Goal: Task Accomplishment & Management: Manage account settings

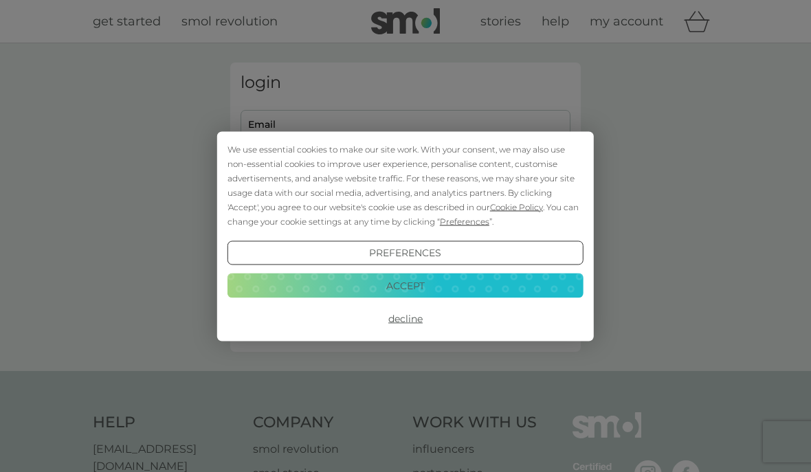
click at [453, 287] on button "Accept" at bounding box center [405, 285] width 356 height 25
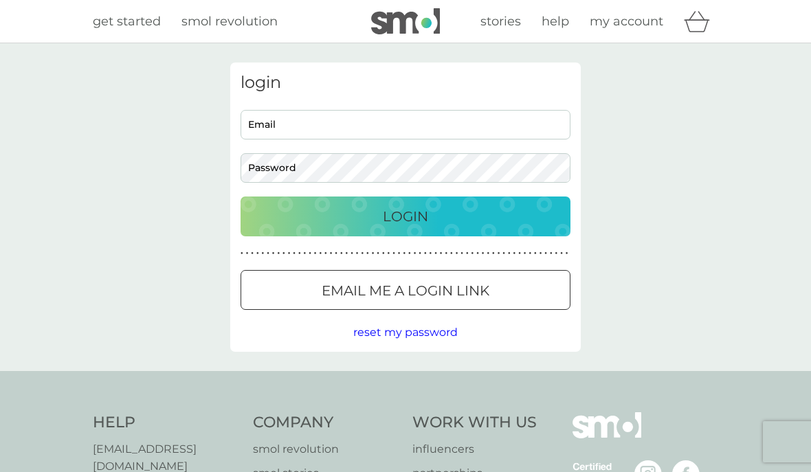
click at [440, 122] on input "Email" at bounding box center [405, 125] width 330 height 30
type input "[EMAIL_ADDRESS][DOMAIN_NAME]"
click at [405, 216] on button "Login" at bounding box center [405, 217] width 330 height 40
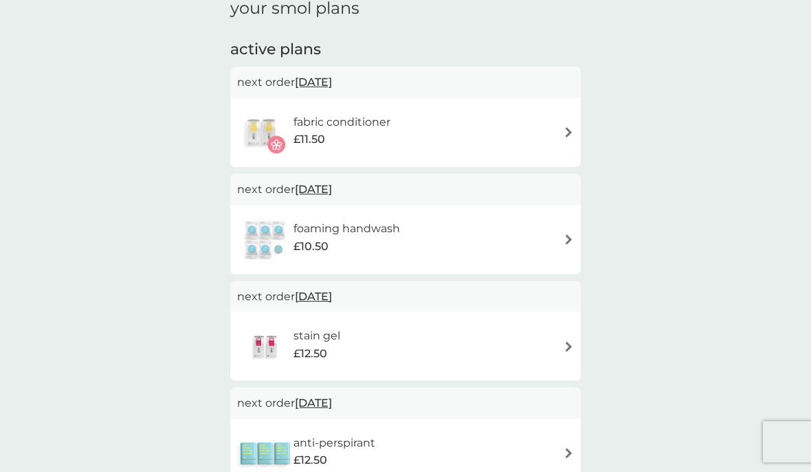
scroll to position [206, 0]
click at [565, 344] on img at bounding box center [568, 346] width 10 height 10
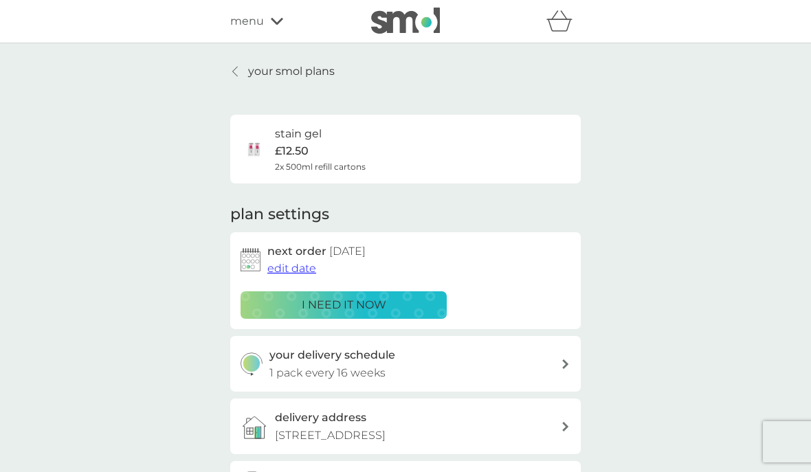
click at [306, 263] on span "edit date" at bounding box center [291, 268] width 49 height 13
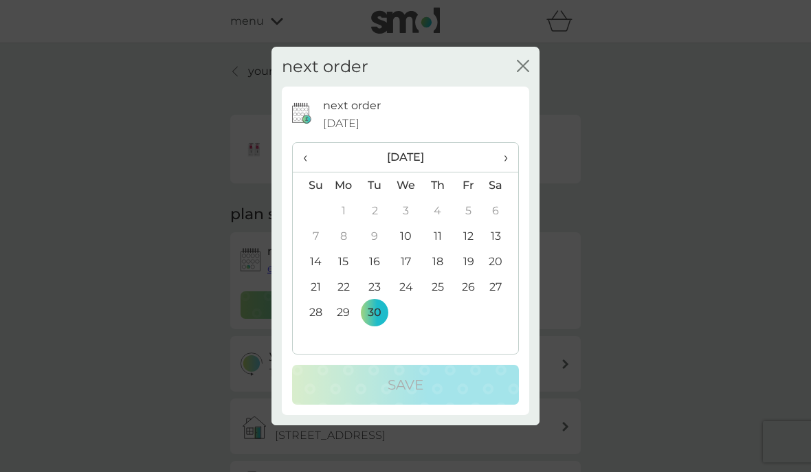
click at [506, 172] on span "›" at bounding box center [501, 157] width 14 height 29
click at [440, 325] on td "30" at bounding box center [437, 312] width 31 height 25
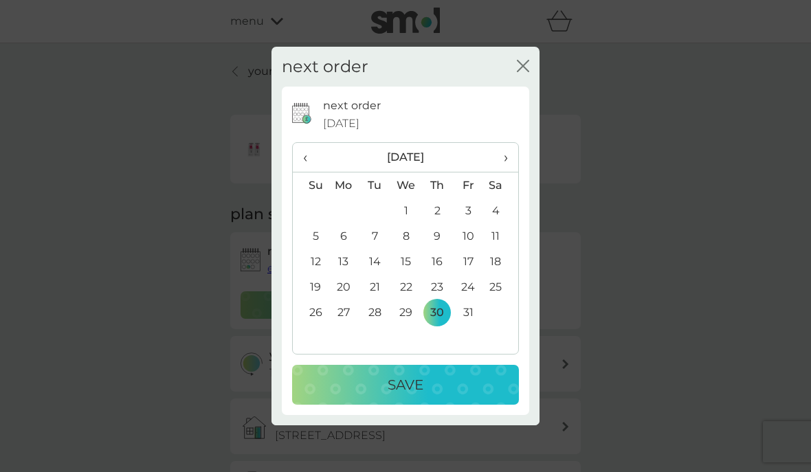
click at [437, 396] on div "Save" at bounding box center [405, 385] width 199 height 22
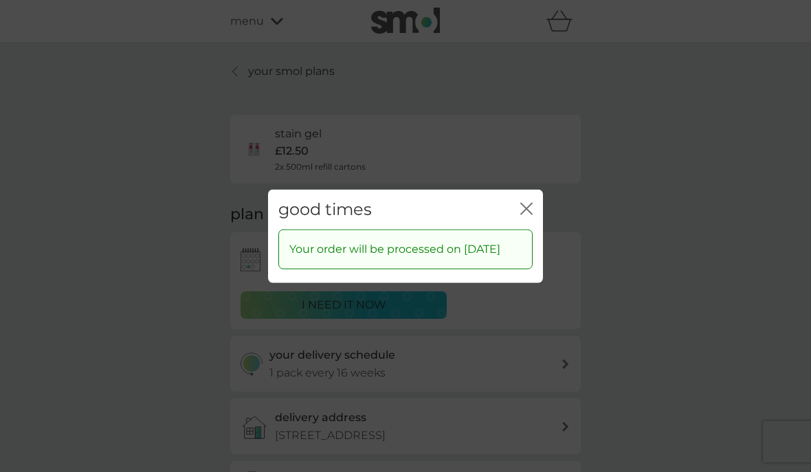
click at [530, 214] on icon "close" at bounding box center [526, 208] width 12 height 12
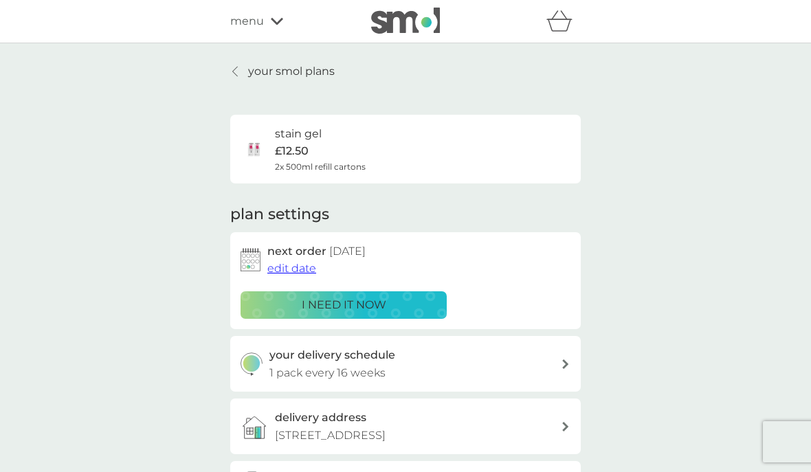
click at [295, 70] on p "your smol plans" at bounding box center [291, 72] width 87 height 18
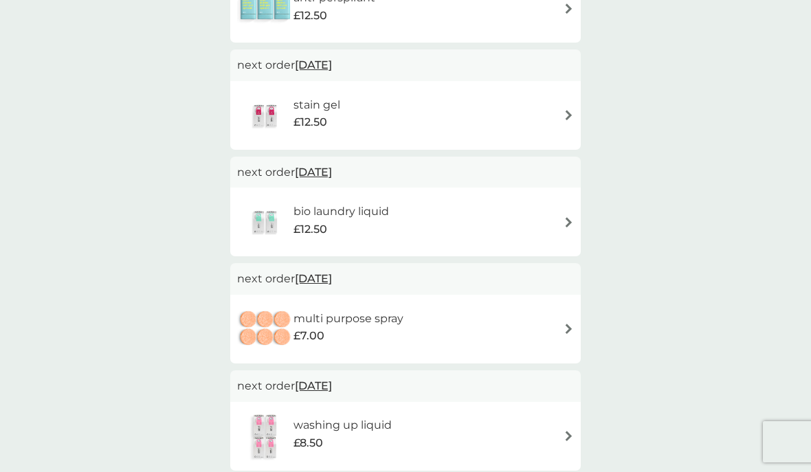
scroll to position [543, 0]
click at [332, 269] on span "[DATE]" at bounding box center [313, 279] width 37 height 27
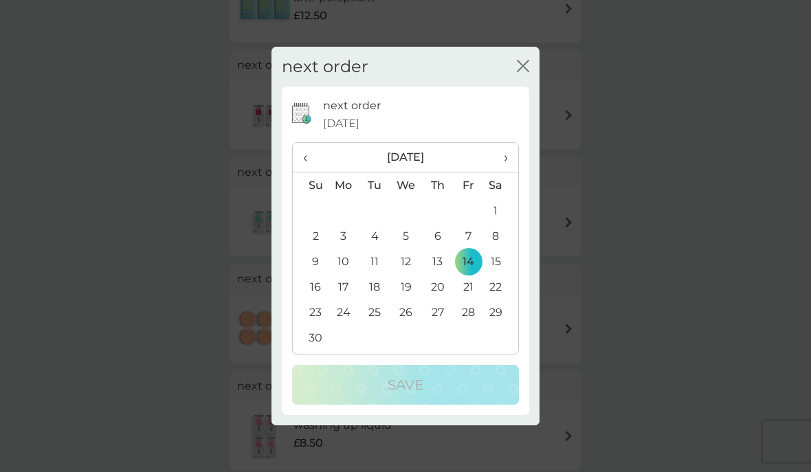
click at [318, 350] on td "30" at bounding box center [310, 337] width 35 height 25
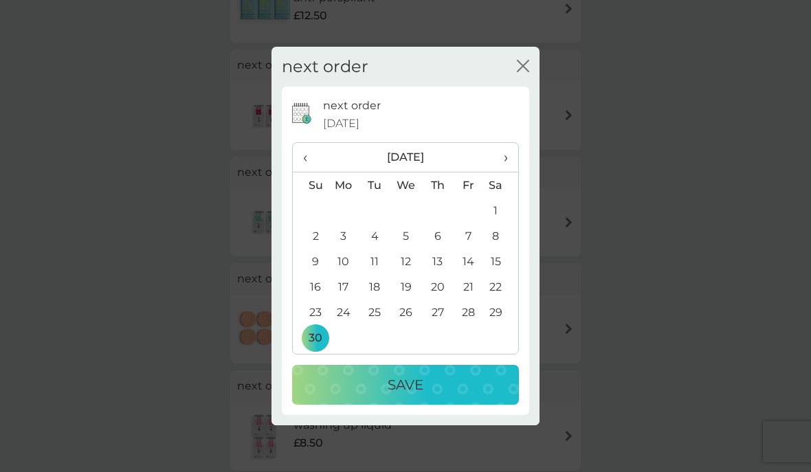
click at [427, 396] on div "Save" at bounding box center [405, 385] width 199 height 22
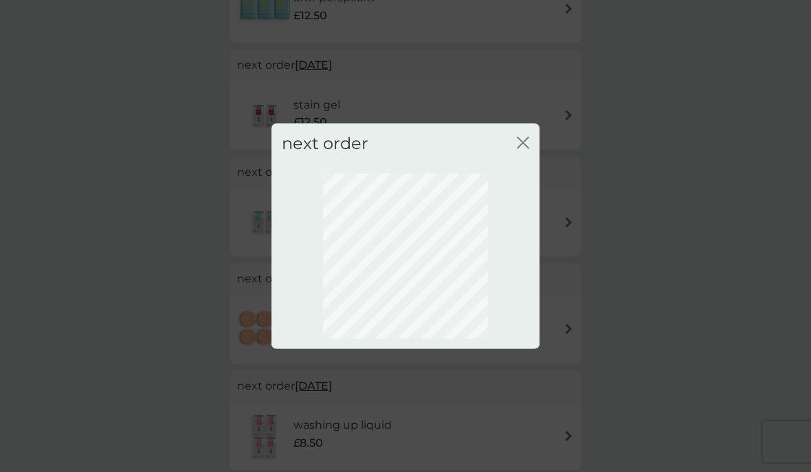
scroll to position [42, 0]
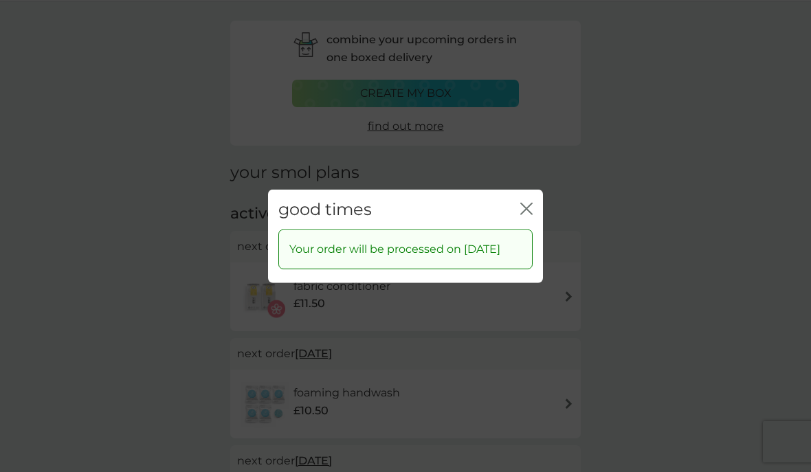
click at [532, 214] on icon "close" at bounding box center [526, 208] width 12 height 12
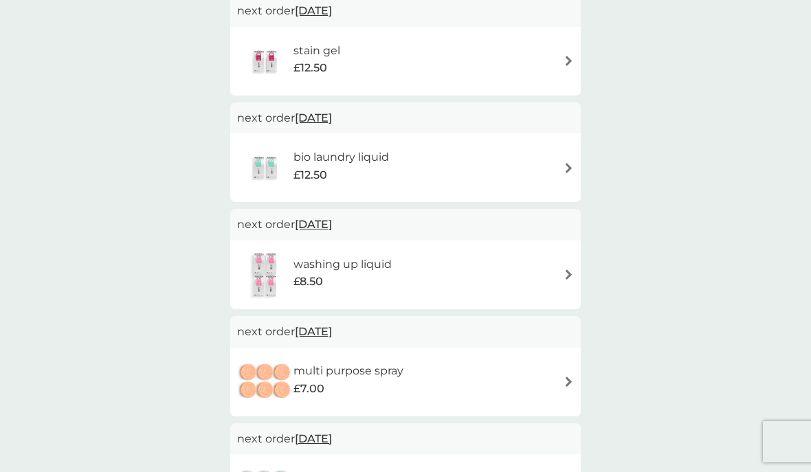
scroll to position [599, 0]
